Goal: Task Accomplishment & Management: Manage account settings

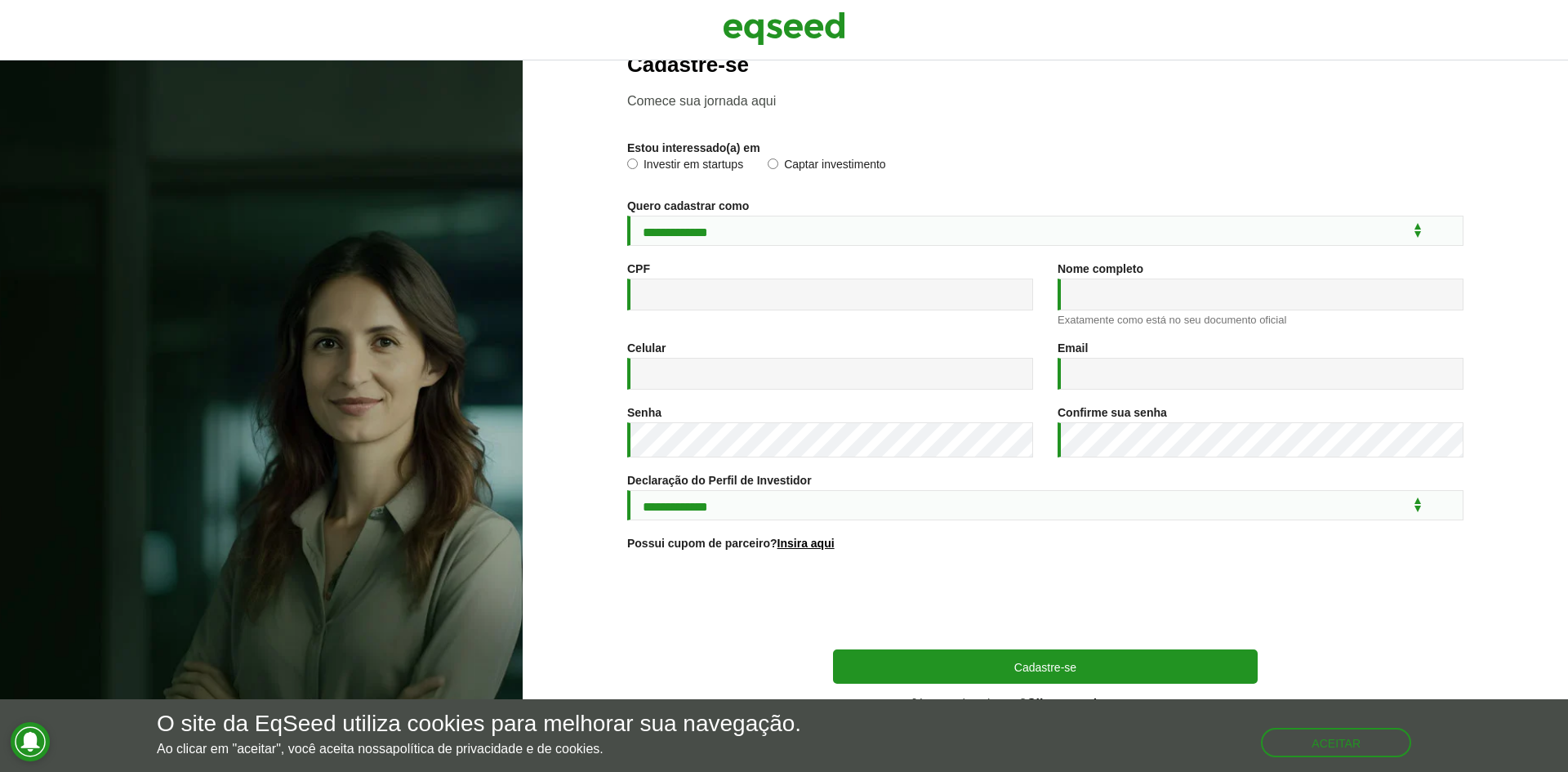
scroll to position [78, 0]
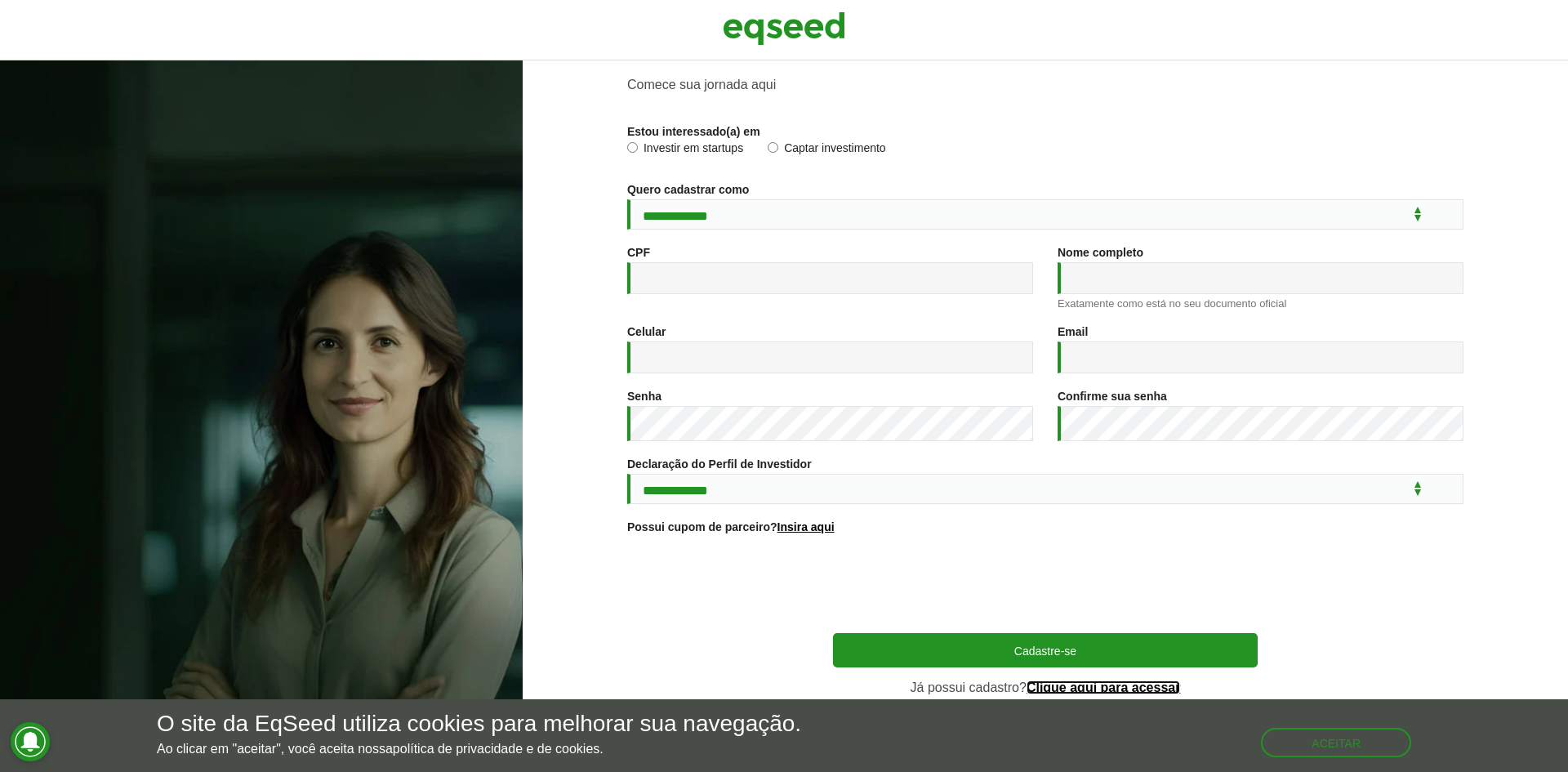
click at [1120, 689] on link "Clique aqui para acessar" at bounding box center [1104, 688] width 154 height 13
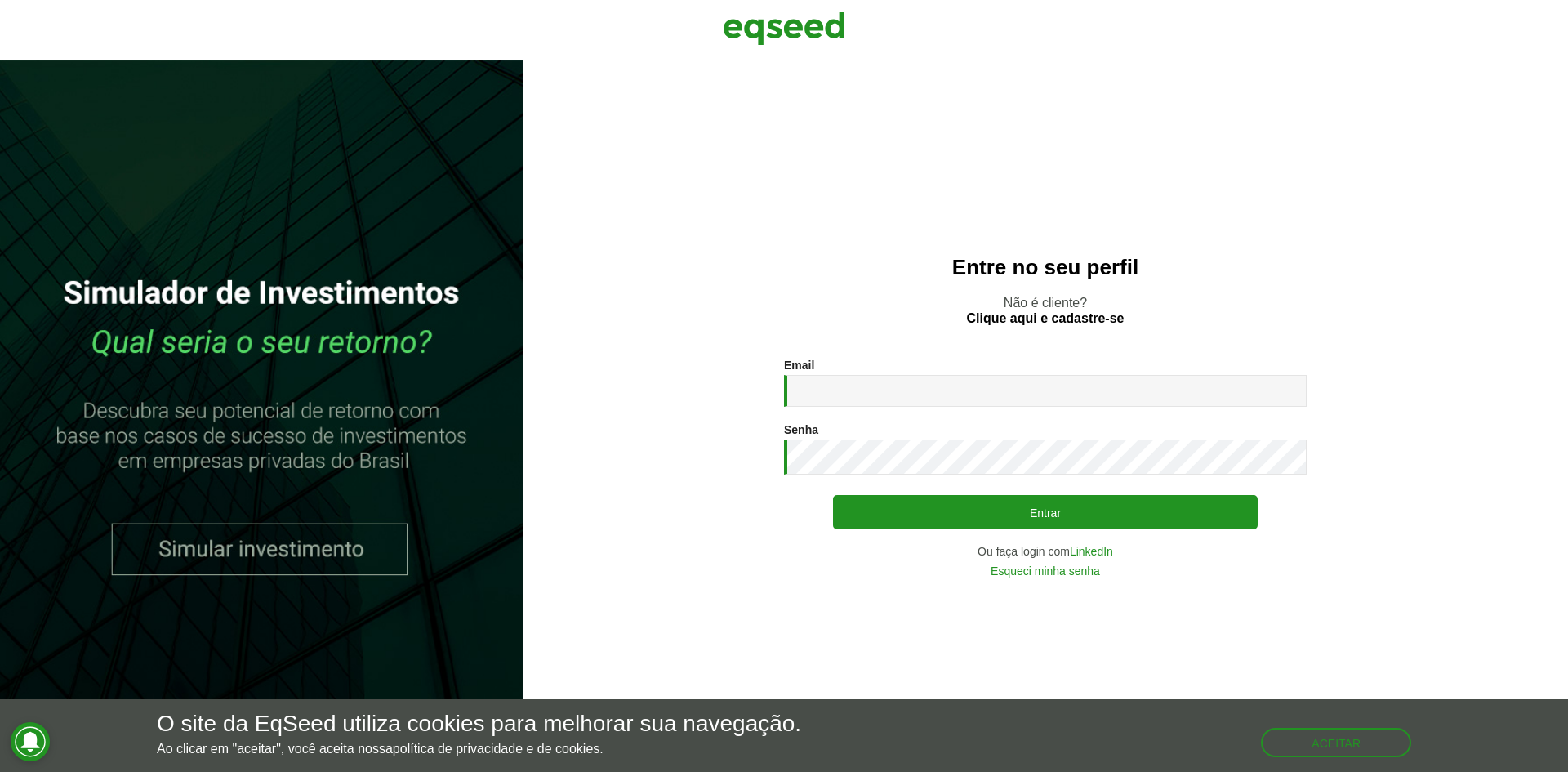
click at [1186, 362] on div "Email * Digite seu endereço de e-mail." at bounding box center [1045, 382] width 522 height 48
click at [1153, 380] on input "Email *" at bounding box center [1045, 390] width 522 height 32
type input "**********"
click at [733, 445] on section "**********" at bounding box center [1045, 467] width 980 height 218
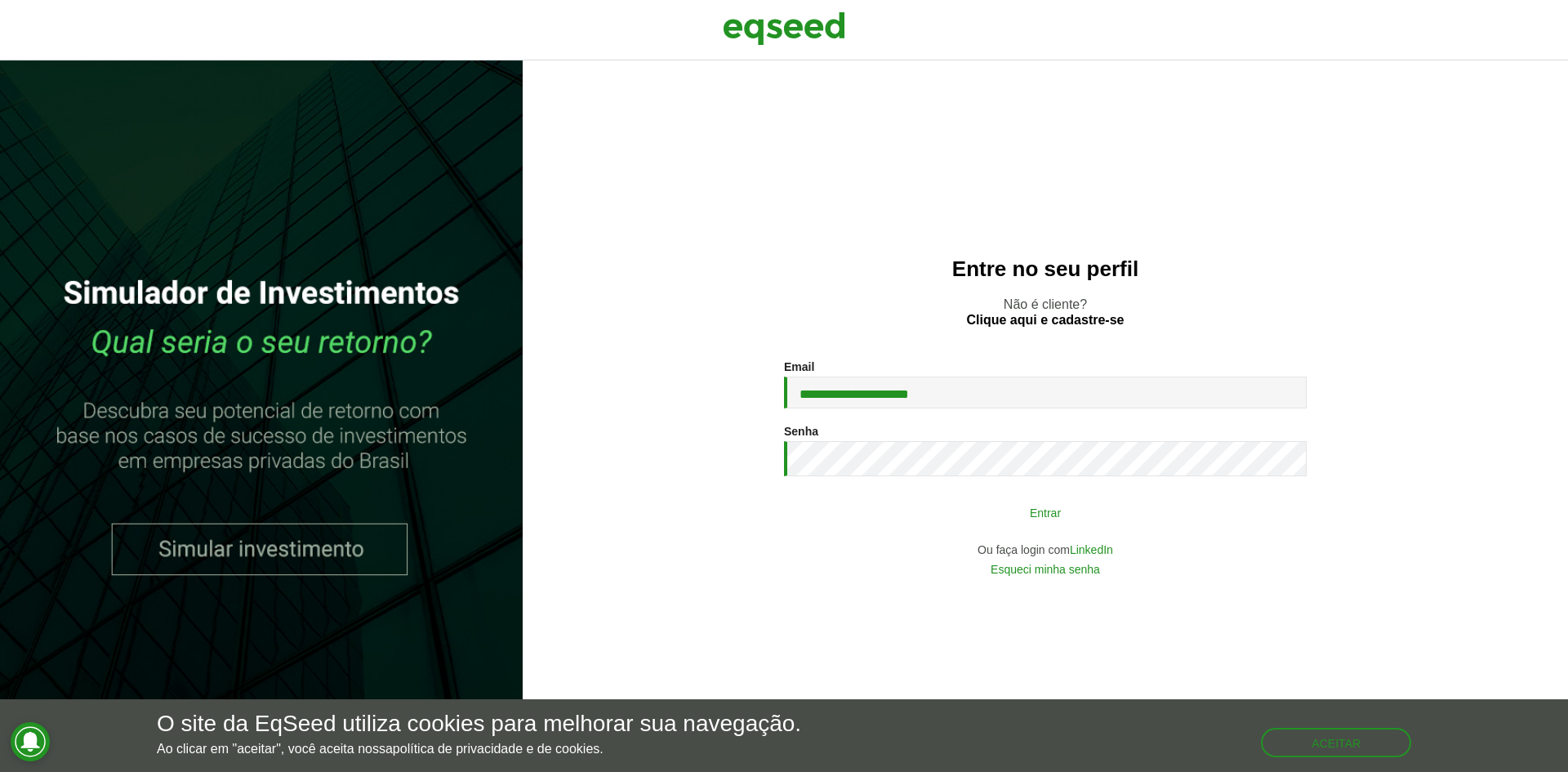
click at [956, 513] on button "Entrar" at bounding box center [1045, 512] width 424 height 31
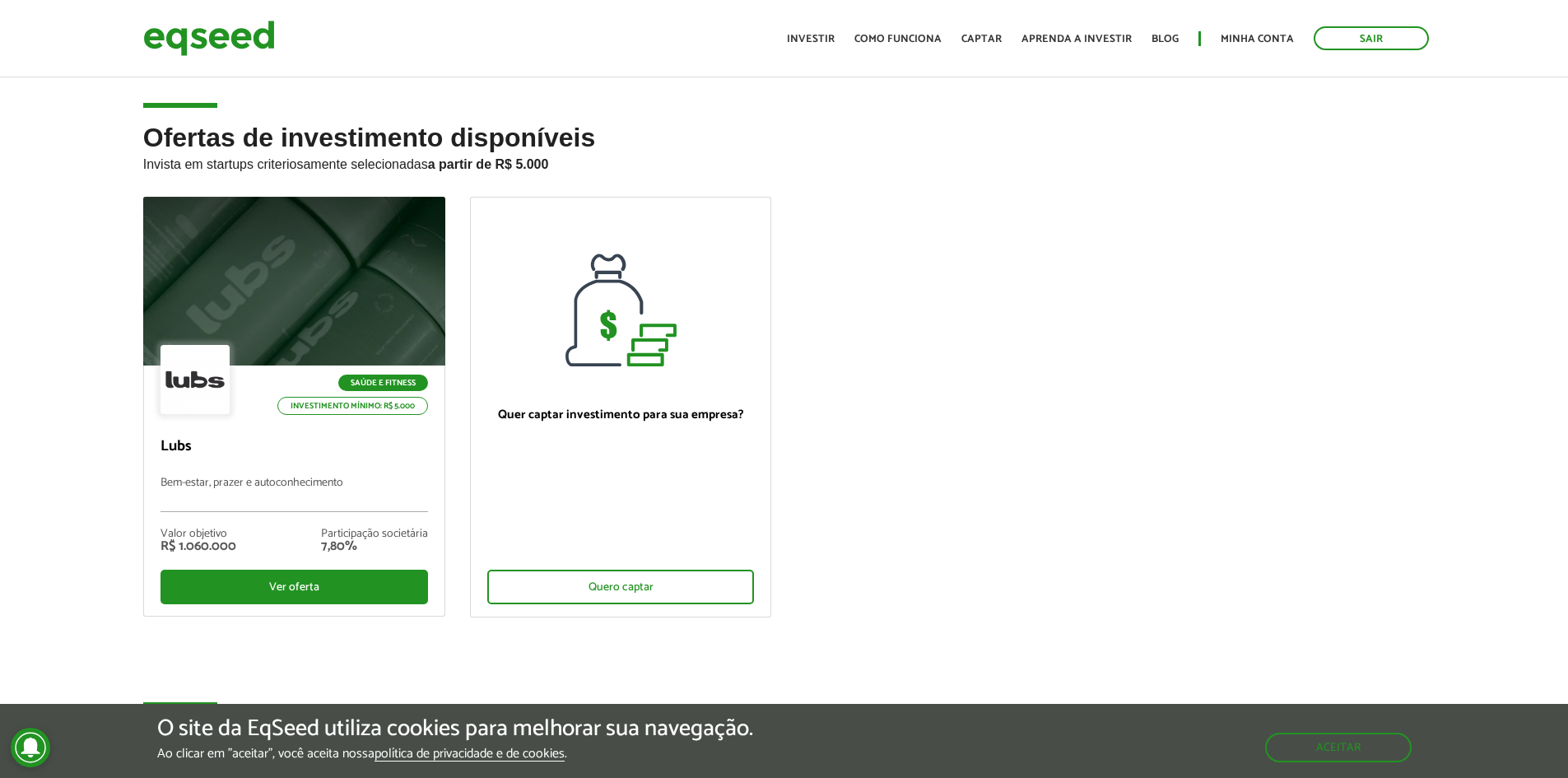
click at [1263, 28] on ul "Início Investir Como funciona Captar Aprenda a investir Blog Minha conta Sair" at bounding box center [1108, 38] width 658 height 24
click at [1264, 34] on link "Minha conta" at bounding box center [1257, 39] width 73 height 11
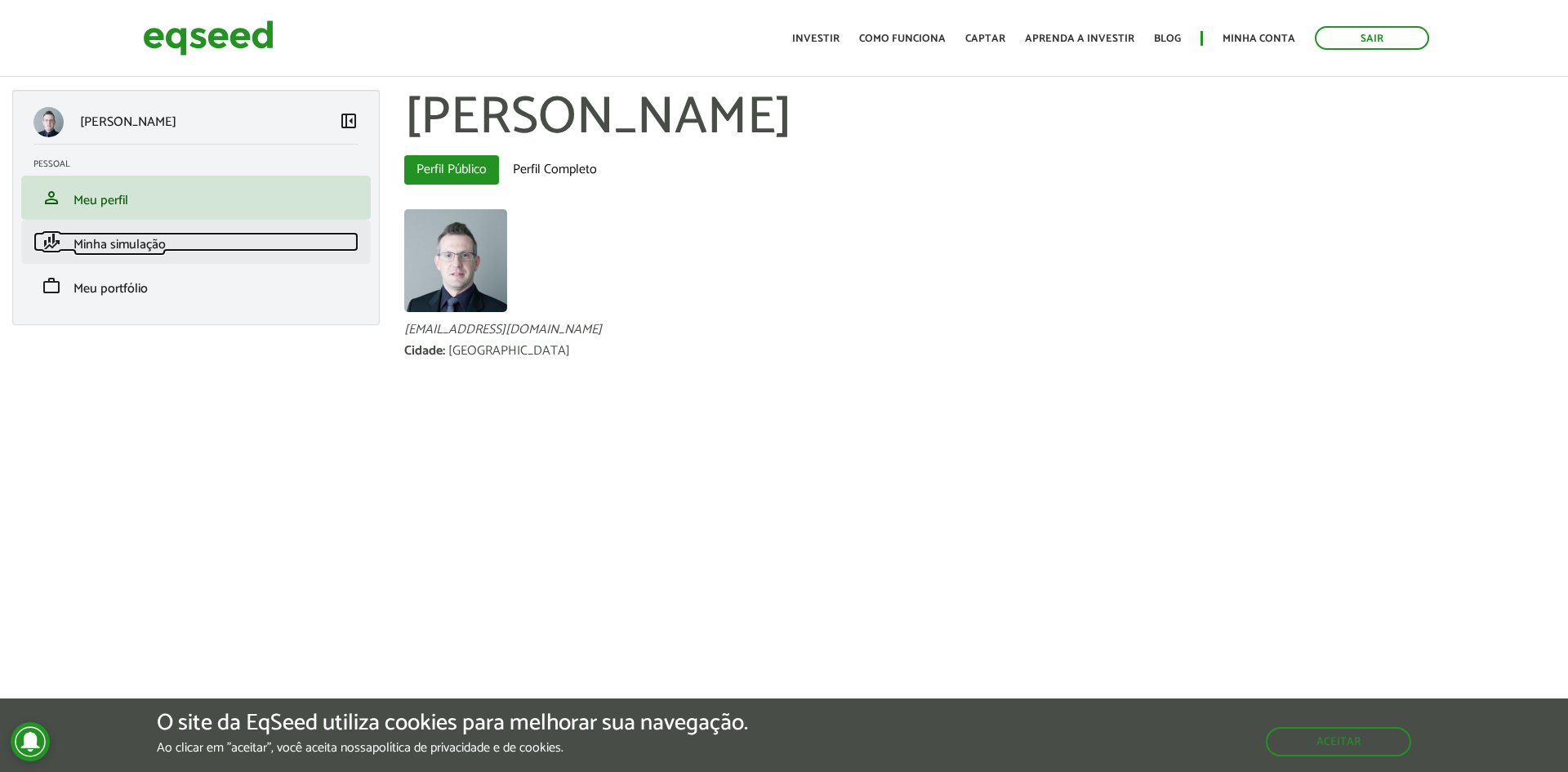
click at [246, 243] on link "finance_mode Minha simulação" at bounding box center [196, 242] width 325 height 20
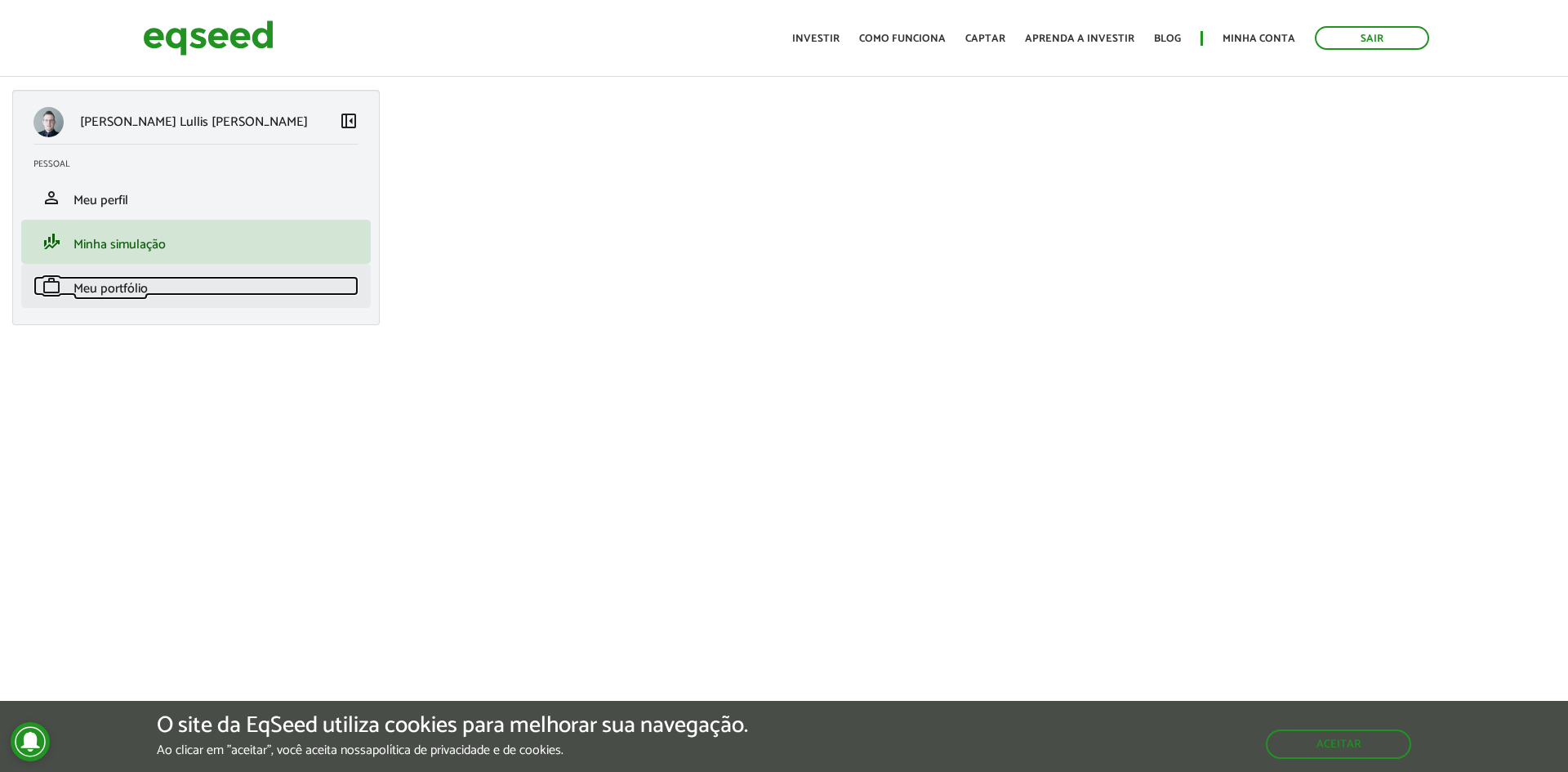
drag, startPoint x: 0, startPoint y: 0, endPoint x: 143, endPoint y: 295, distance: 327.8
click at [143, 295] on span "Meu portfólio" at bounding box center [111, 288] width 74 height 22
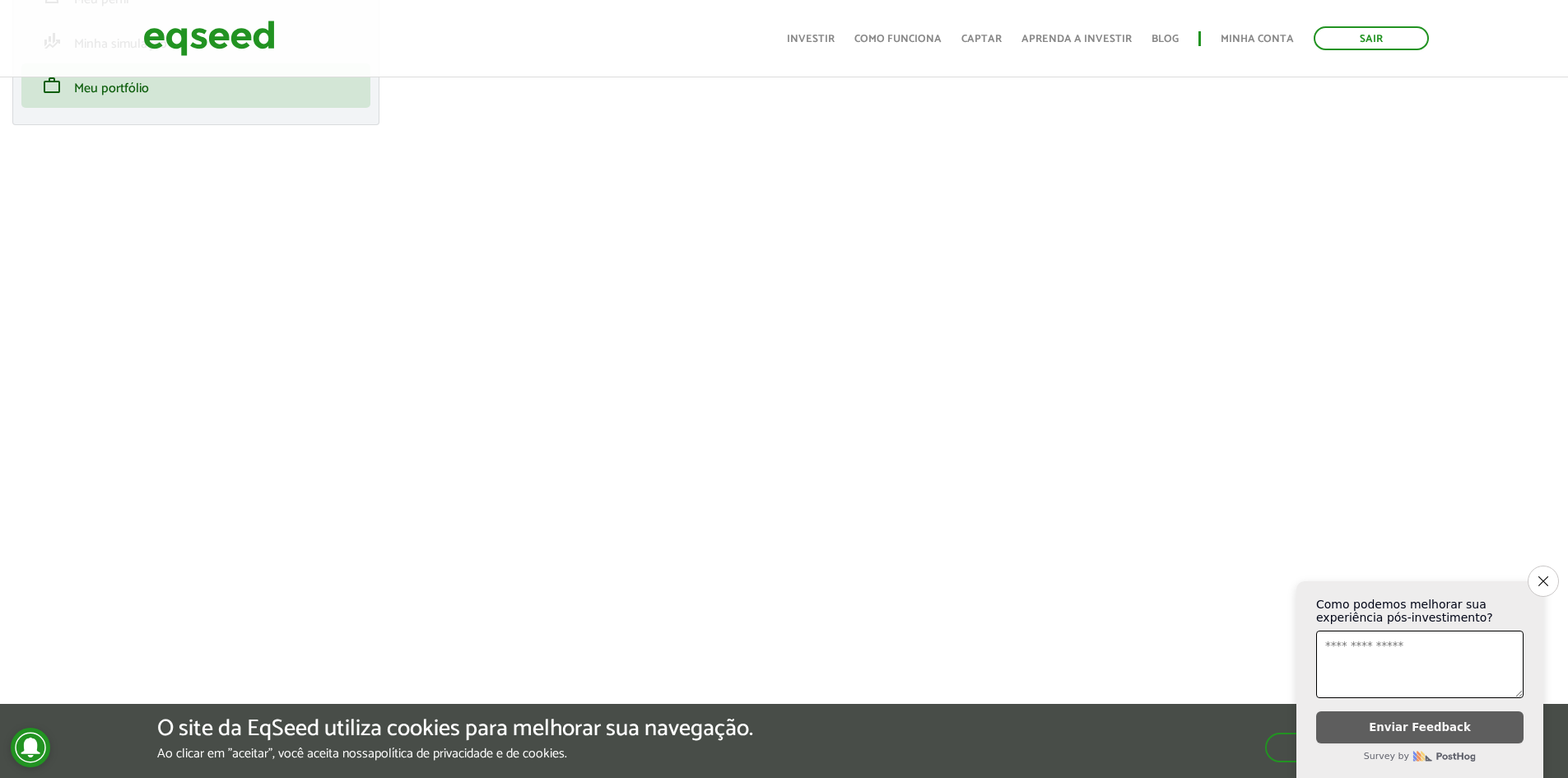
scroll to position [165, 0]
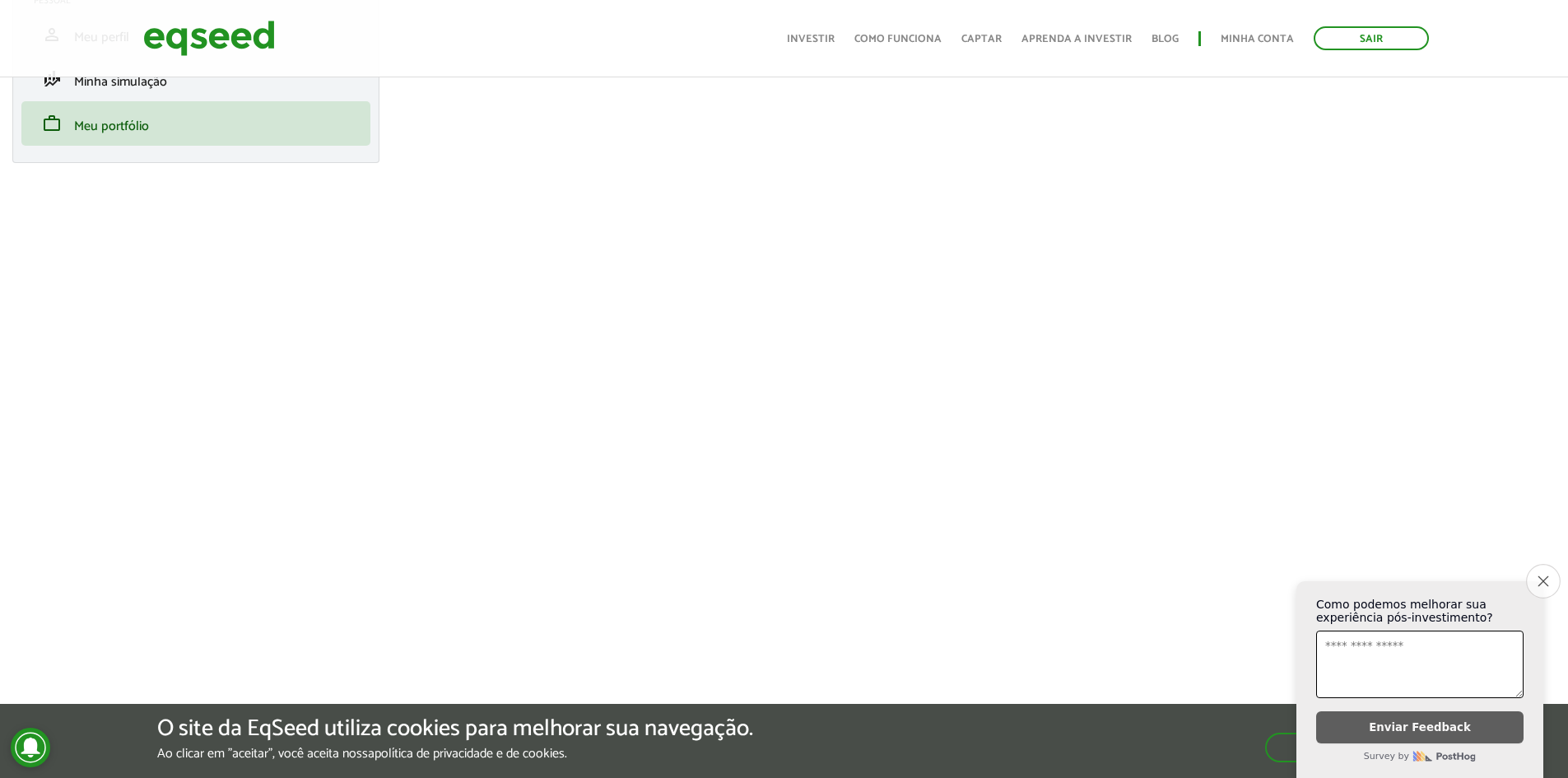
click at [1539, 577] on icon "Close survey" at bounding box center [1543, 581] width 11 height 11
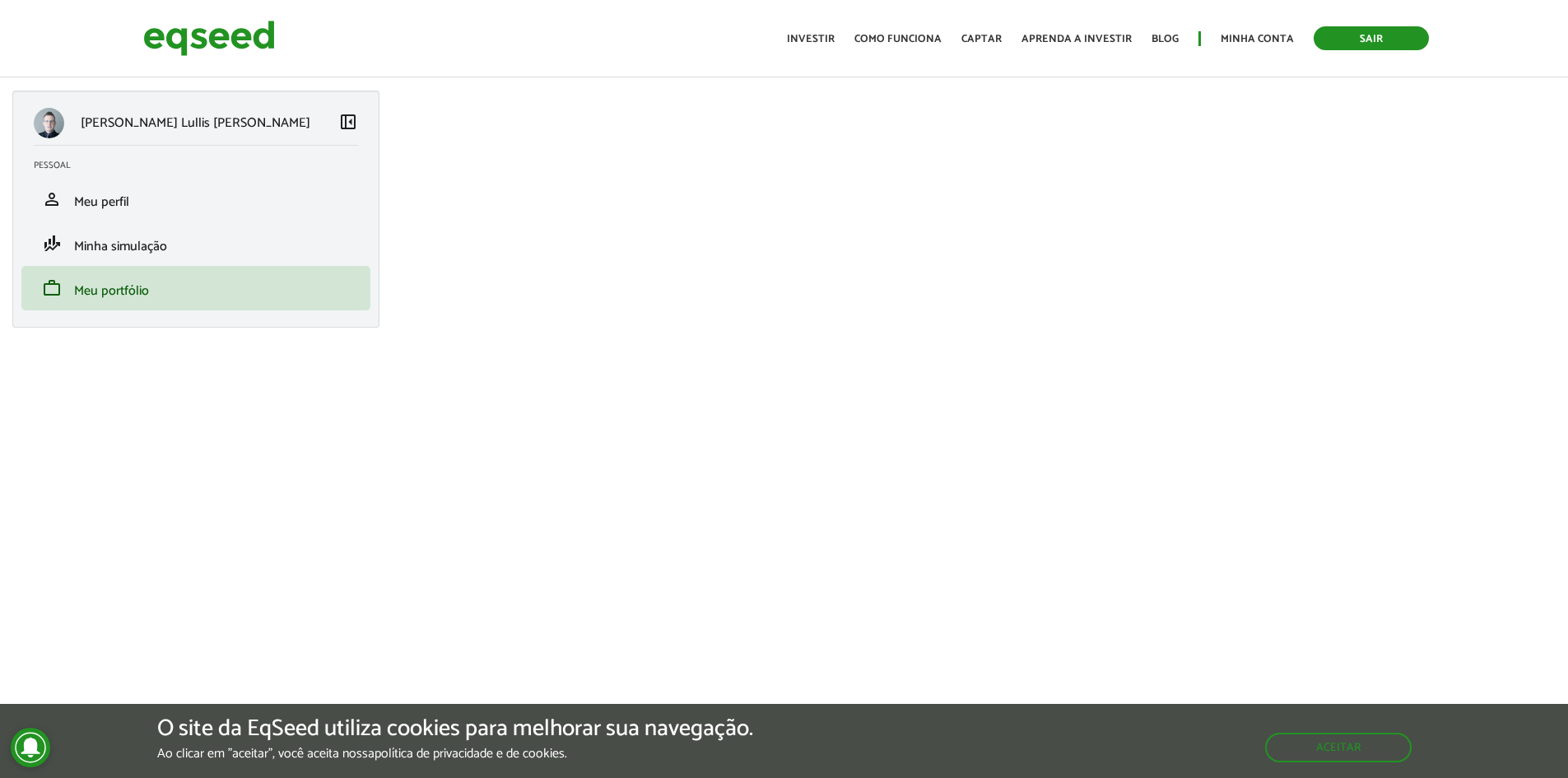
drag, startPoint x: 1398, startPoint y: 41, endPoint x: 1386, endPoint y: 48, distance: 13.9
click at [1398, 41] on link "Sair" at bounding box center [1371, 38] width 115 height 24
